Goal: Task Accomplishment & Management: Manage account settings

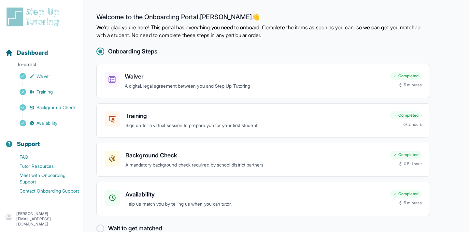
click at [44, 217] on p "[PERSON_NAME][EMAIL_ADDRESS][DOMAIN_NAME]" at bounding box center [47, 219] width 62 height 16
click at [42, 205] on link "Sign Out" at bounding box center [42, 201] width 70 height 12
